Goal: Information Seeking & Learning: Learn about a topic

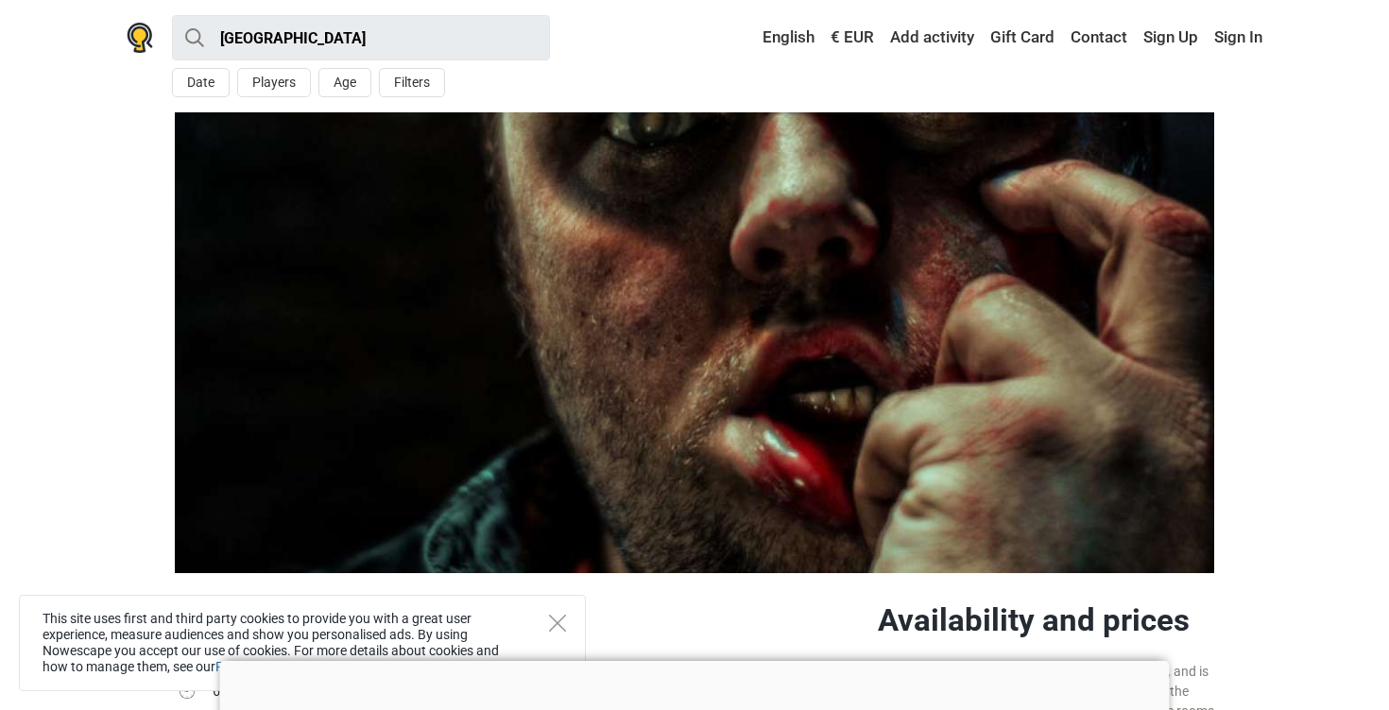
click at [116, 372] on section at bounding box center [694, 342] width 1389 height 461
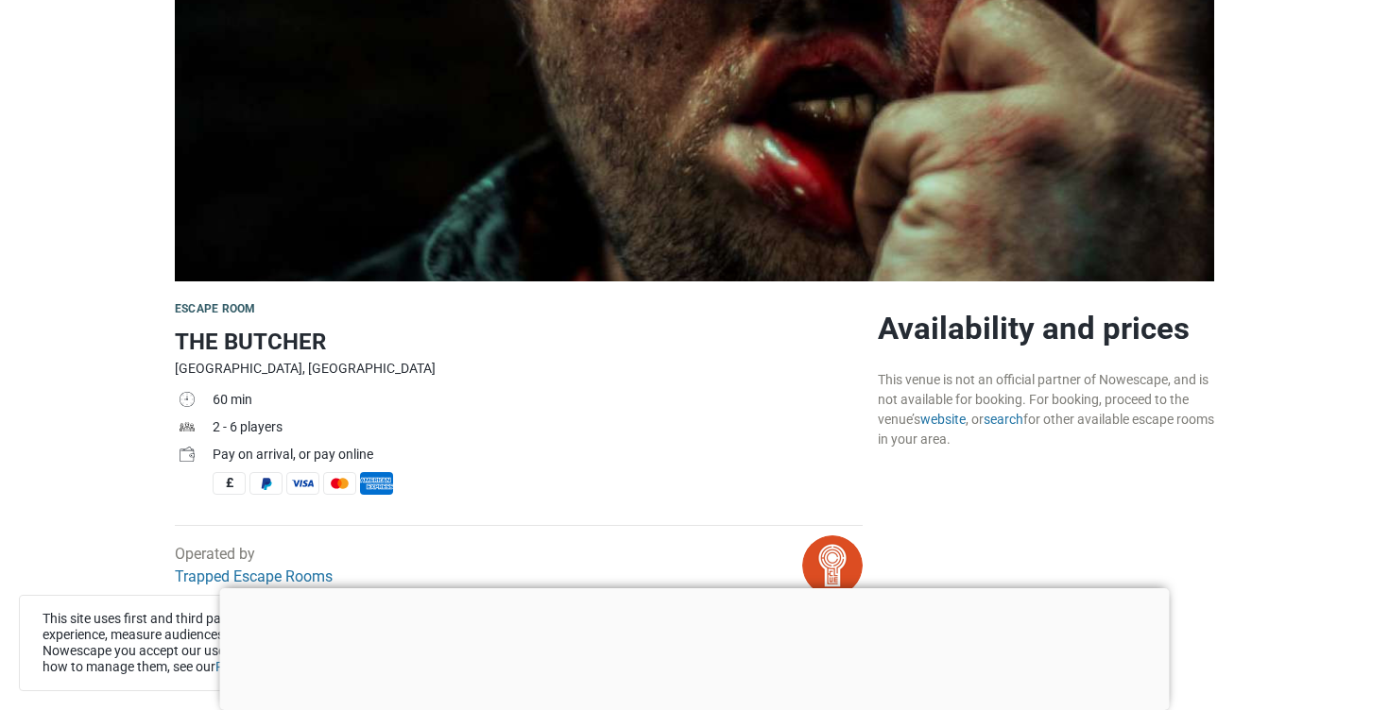
scroll to position [294, 0]
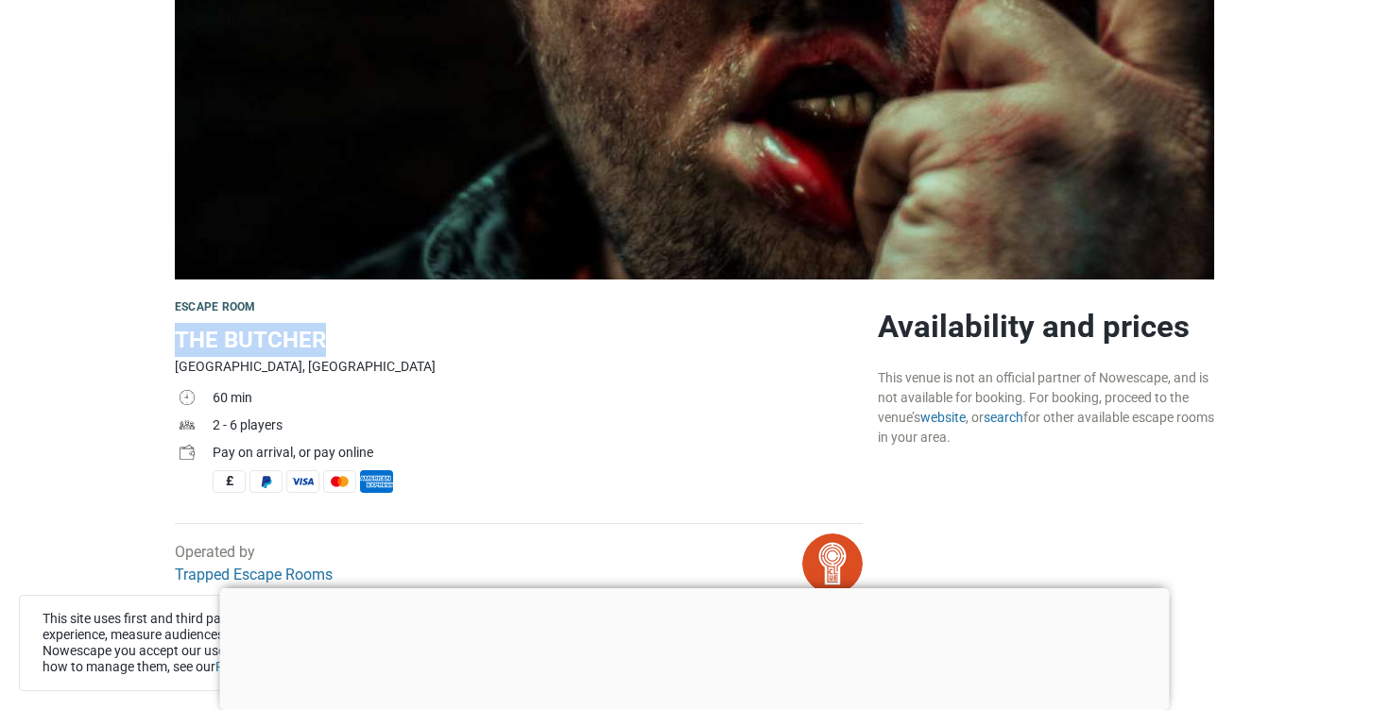
drag, startPoint x: 348, startPoint y: 336, endPoint x: 165, endPoint y: 348, distance: 182.7
copy h1 "THE BUTCHER"
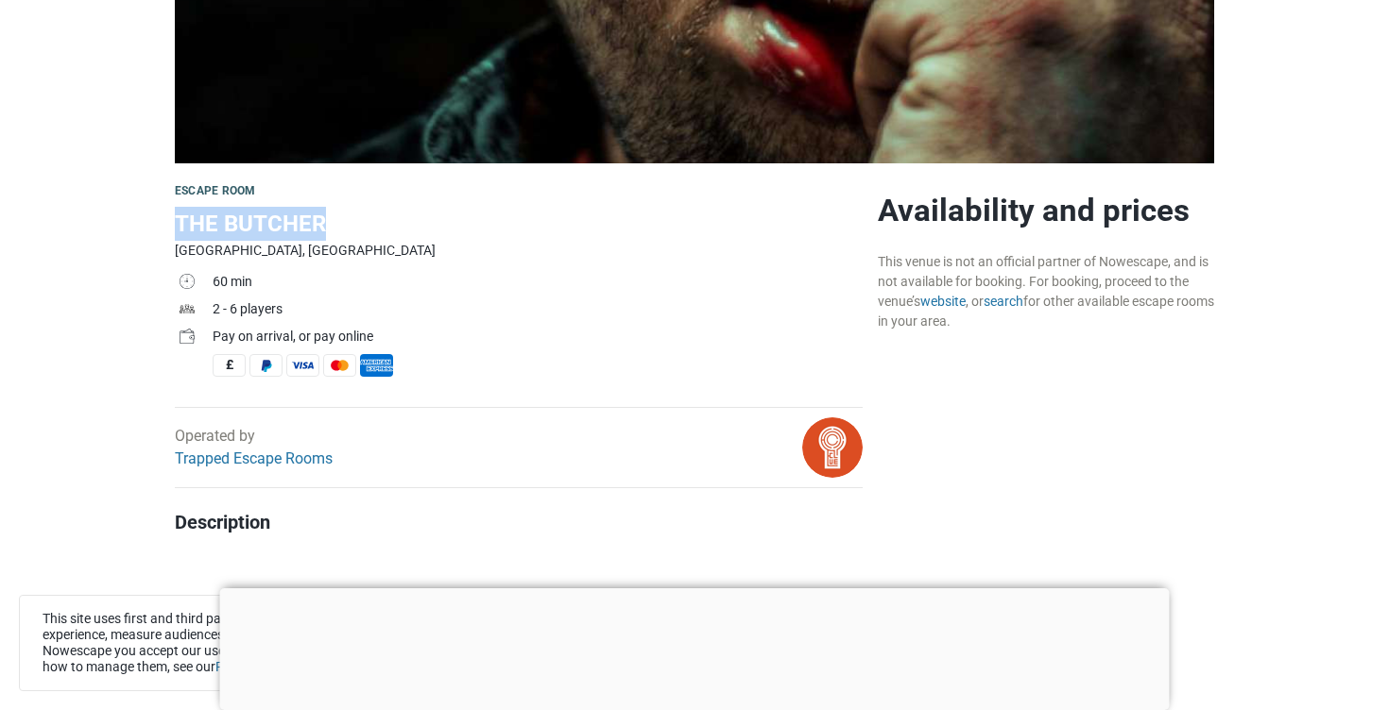
scroll to position [427, 0]
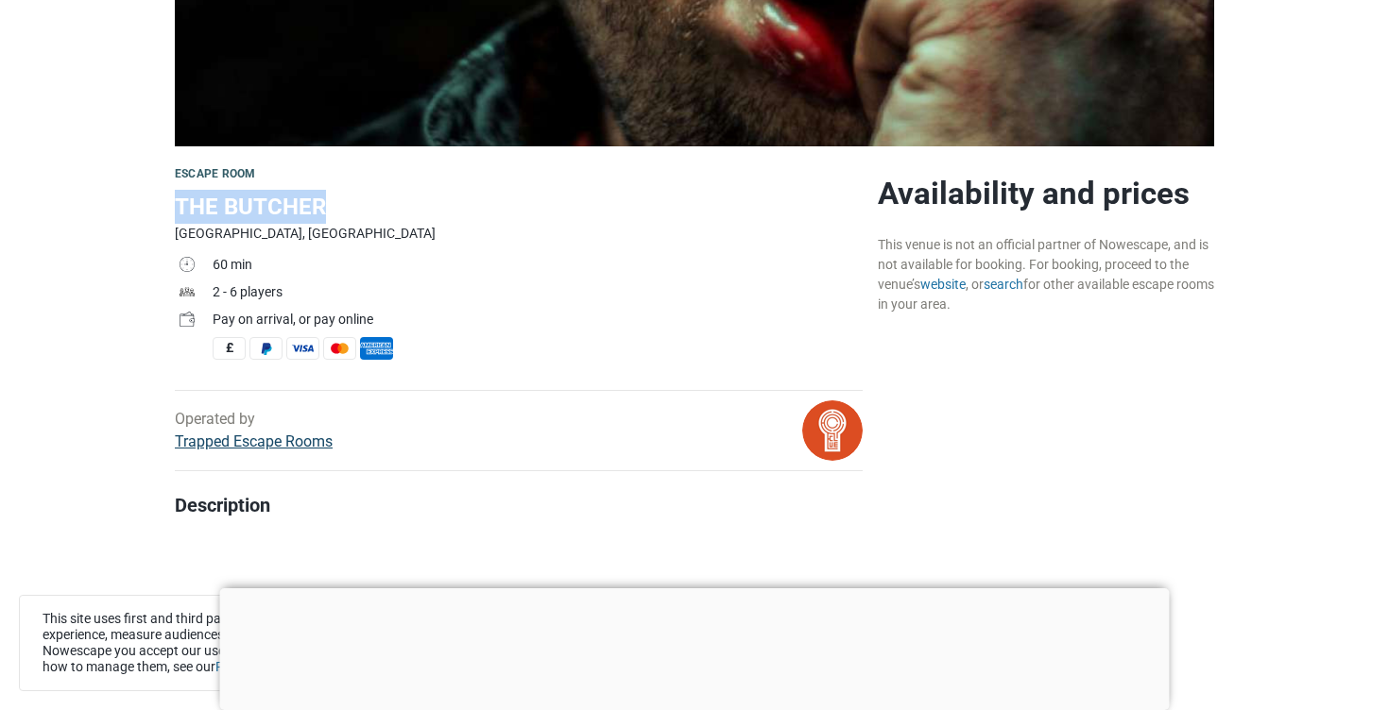
click at [232, 441] on link "Trapped Escape Rooms" at bounding box center [254, 442] width 158 height 18
copy link "Trapped Escape Rooms"
drag, startPoint x: 344, startPoint y: 438, endPoint x: 172, endPoint y: 447, distance: 172.2
click at [172, 447] on div "Operated by Trapped Escape Rooms" at bounding box center [401, 431] width 469 height 60
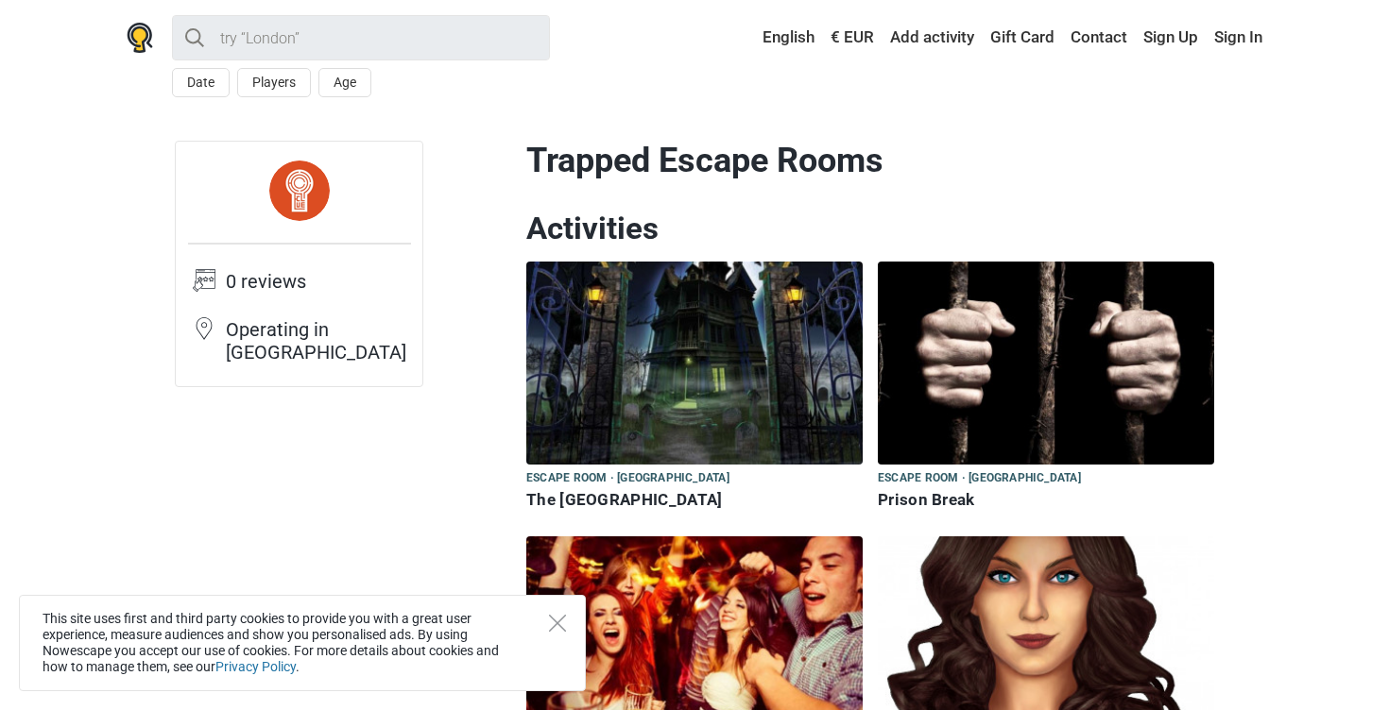
click at [778, 143] on h1 "Trapped Escape Rooms" at bounding box center [870, 161] width 688 height 41
copy div "Trapped Escape Rooms"
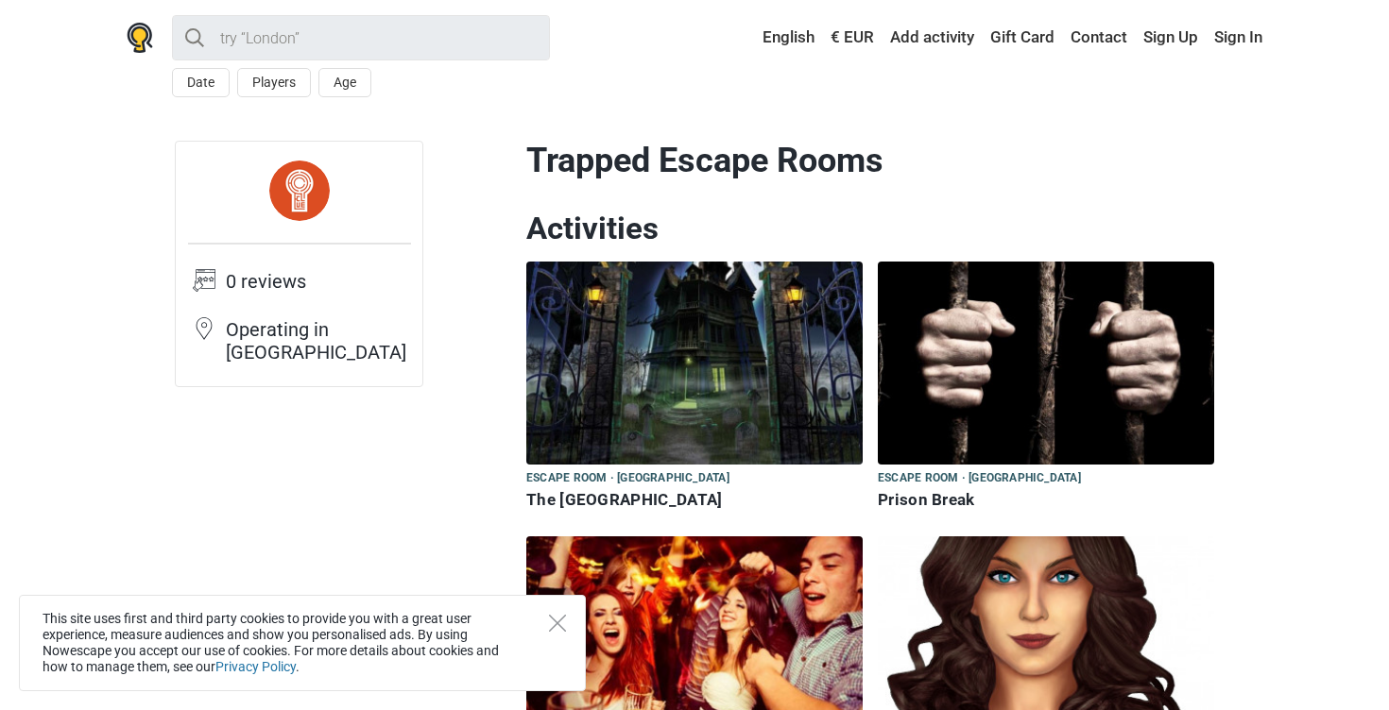
click at [636, 377] on img at bounding box center [694, 363] width 336 height 203
